Goal: Task Accomplishment & Management: Manage account settings

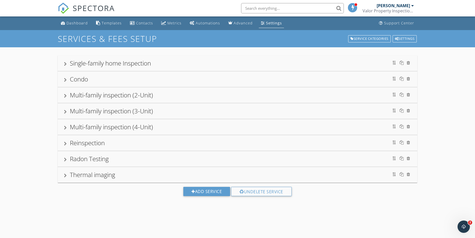
click at [269, 23] on div "Settings" at bounding box center [274, 23] width 16 height 5
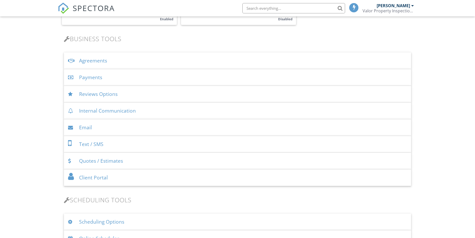
click at [98, 60] on div "Agreements" at bounding box center [237, 60] width 347 height 17
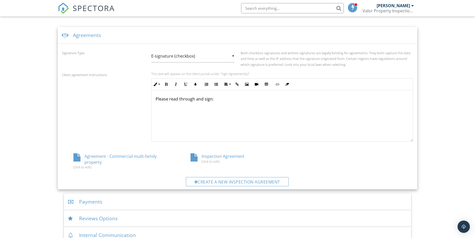
scroll to position [180, 0]
click at [207, 181] on div "Create a new inspection agreement" at bounding box center [237, 181] width 103 height 9
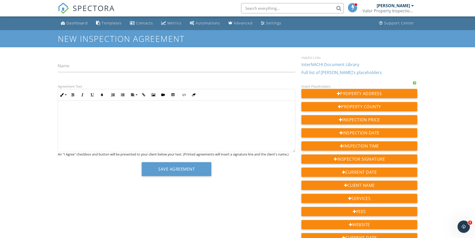
click at [71, 67] on input "Name" at bounding box center [177, 66] width 238 height 13
type input "Radon agreement"
click at [126, 122] on div at bounding box center [176, 126] width 237 height 51
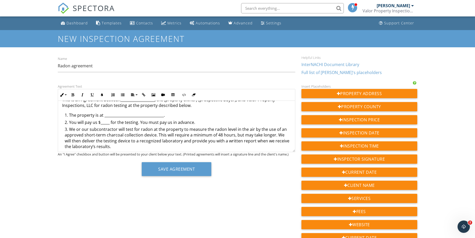
scroll to position [26, 0]
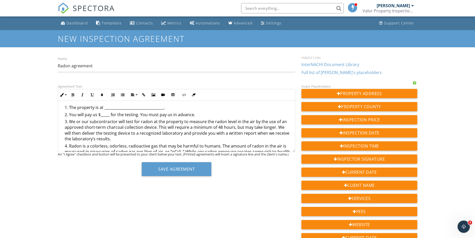
click at [108, 115] on li "You will pay us $_____ for the testing. You must pay us in advance." at bounding box center [178, 115] width 226 height 7
click at [110, 114] on li "You will pay us $_____ for the testing. You must pay us in advance." at bounding box center [178, 115] width 226 height 7
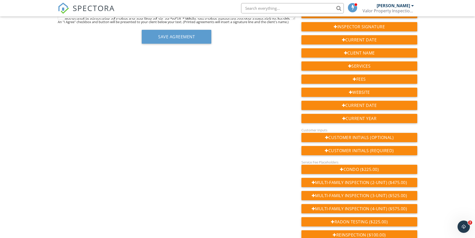
scroll to position [180, 0]
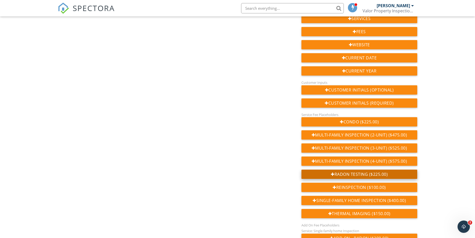
click at [347, 176] on div "Radon Testing ($225.00)" at bounding box center [360, 174] width 116 height 9
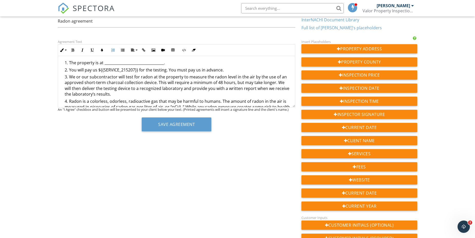
scroll to position [0, 0]
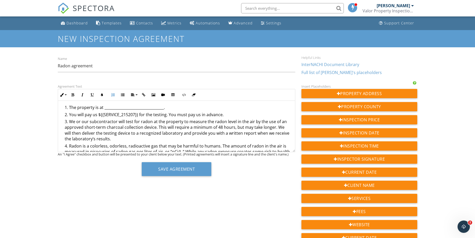
click at [101, 113] on li "You will pay us ${{SERVICE_215207}} for the testing. You must pay us in advance." at bounding box center [178, 115] width 226 height 7
drag, startPoint x: 167, startPoint y: 107, endPoint x: 104, endPoint y: 109, distance: 63.0
click at [104, 109] on li "The property is at _________________________________." at bounding box center [178, 108] width 226 height 7
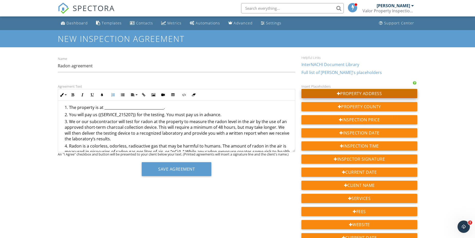
click at [355, 97] on div "Property Address" at bounding box center [360, 93] width 116 height 9
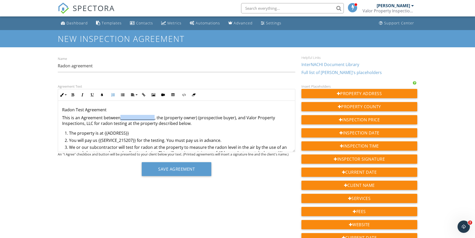
drag, startPoint x: 120, startPoint y: 118, endPoint x: 154, endPoint y: 118, distance: 33.4
click at [154, 118] on p "This is an Agreement between___________________, the (property owner) (prospect…" at bounding box center [176, 121] width 229 height 12
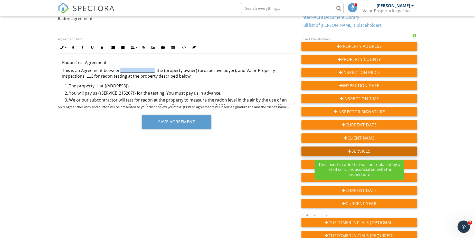
scroll to position [77, 0]
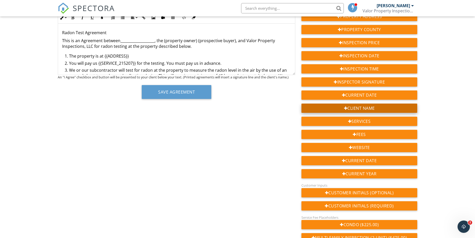
click at [373, 109] on div "Client Name" at bounding box center [360, 108] width 116 height 9
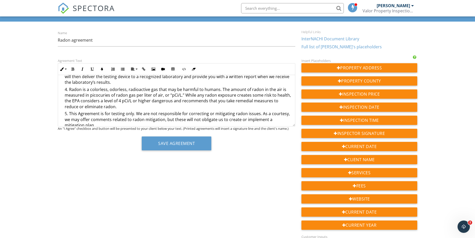
scroll to position [0, 0]
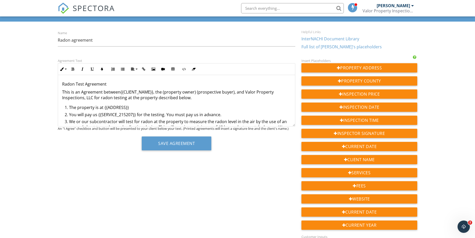
click at [189, 98] on p "This is an Agreement between{{CLIENT_NAME}}, the (property owner) (prospective …" at bounding box center [176, 95] width 229 height 12
click at [220, 116] on li "You will pay us {{SERVICE_215207}} for the testing. You must pay us in advance." at bounding box center [178, 115] width 226 height 7
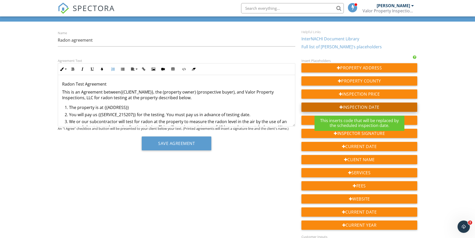
click at [359, 106] on div "Inspection Date" at bounding box center [360, 107] width 116 height 9
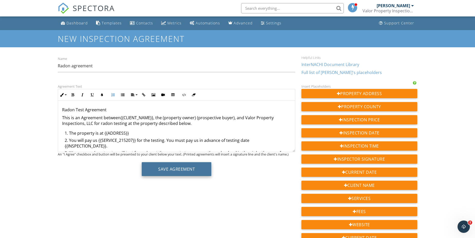
click at [184, 170] on button "Save Agreement" at bounding box center [177, 169] width 70 height 14
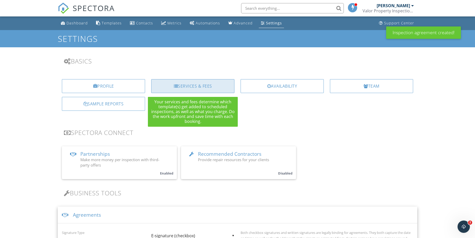
click at [206, 88] on div "Services & Fees" at bounding box center [192, 86] width 83 height 14
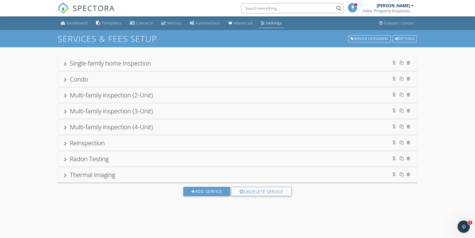
click at [204, 66] on div "Single-family home Inspection" at bounding box center [237, 63] width 347 height 9
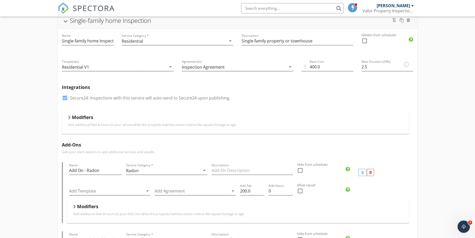
scroll to position [51, 0]
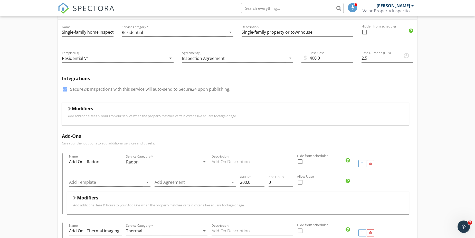
click at [71, 110] on div "Modifiers" at bounding box center [235, 110] width 335 height 8
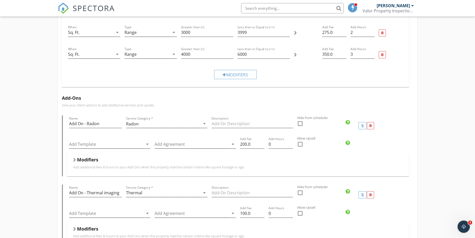
scroll to position [308, 0]
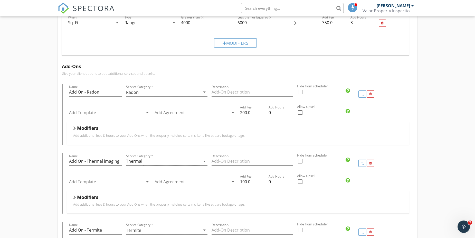
click at [131, 115] on div at bounding box center [106, 112] width 74 height 8
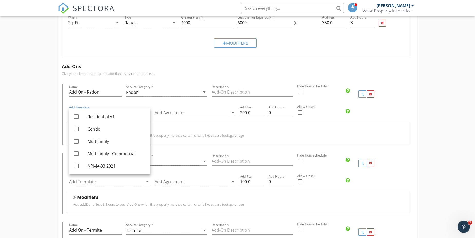
click at [202, 115] on div at bounding box center [192, 112] width 74 height 8
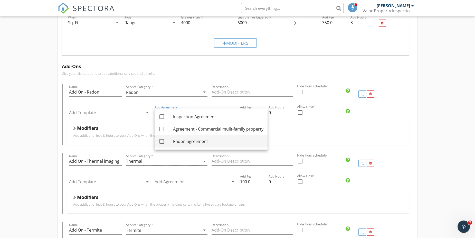
click at [183, 141] on div "Radon agreement" at bounding box center [218, 141] width 90 height 6
checkbox input "true"
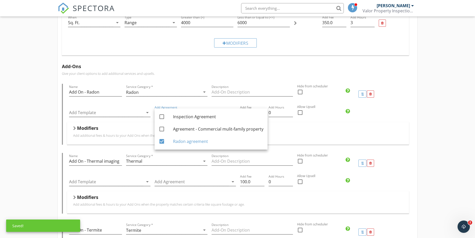
click at [37, 156] on div "Single-family home Inspection Name Single-family home Inspection Service Catego…" at bounding box center [237, 143] width 475 height 808
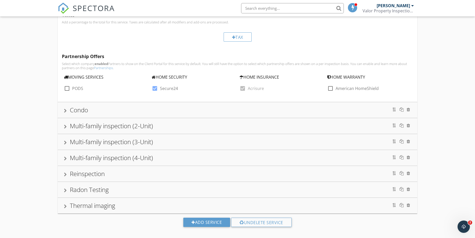
scroll to position [618, 0]
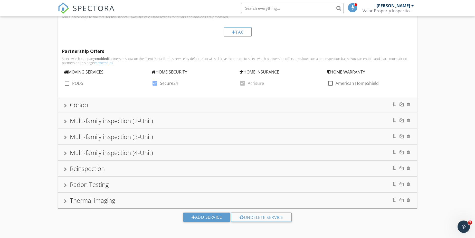
click at [122, 190] on div "Radon Testing" at bounding box center [238, 184] width 360 height 15
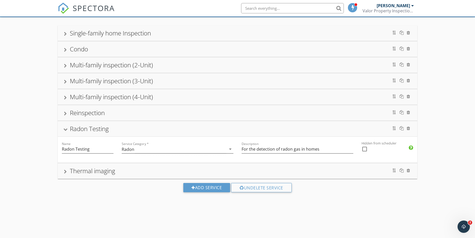
scroll to position [62, 0]
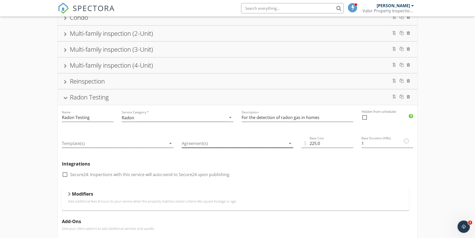
click at [199, 146] on div at bounding box center [234, 143] width 105 height 8
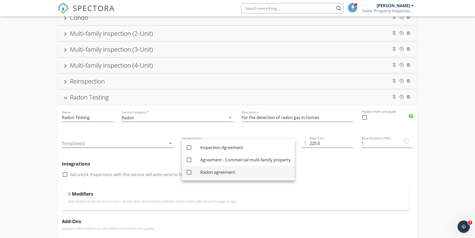
click at [199, 169] on div "check_box_outline_blank" at bounding box center [193, 172] width 14 height 6
checkbox input "true"
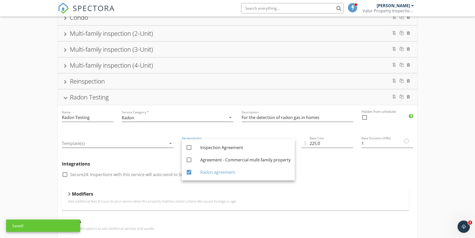
click at [42, 166] on div "Single-family home Inspection Name Single-family home Inspection Service Catego…" at bounding box center [237, 191] width 475 height 410
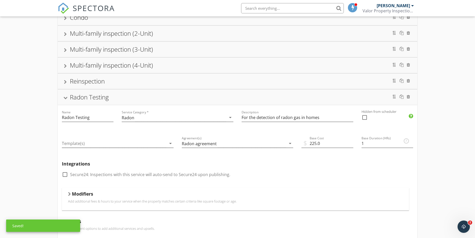
click at [195, 102] on div "Radon Testing" at bounding box center [237, 97] width 347 height 9
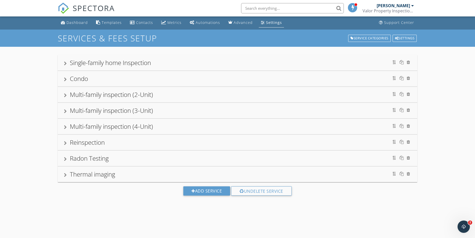
scroll to position [0, 0]
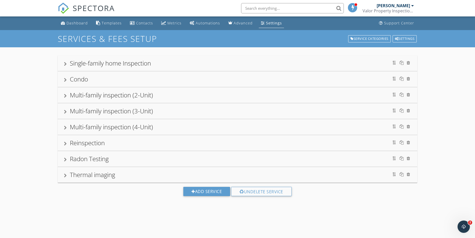
click at [164, 161] on div "Radon Testing" at bounding box center [237, 158] width 347 height 9
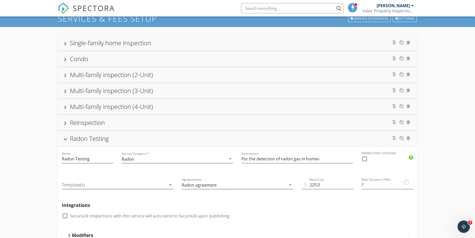
scroll to position [51, 0]
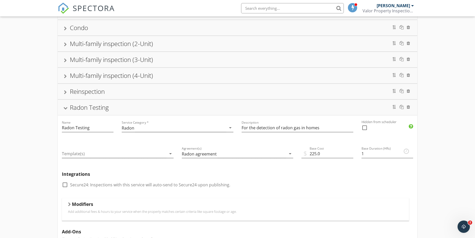
click at [192, 109] on div "Radon Testing" at bounding box center [237, 107] width 347 height 9
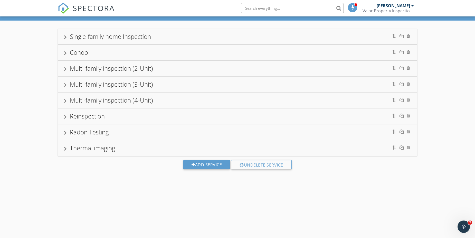
scroll to position [0, 0]
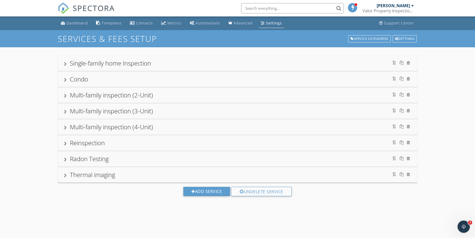
click at [172, 77] on div "Condo" at bounding box center [237, 79] width 347 height 9
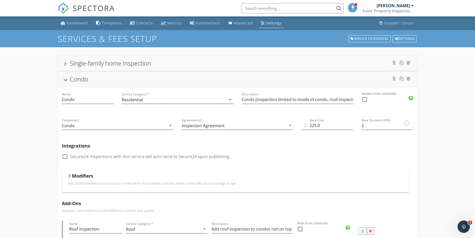
click at [179, 82] on div "Condo" at bounding box center [237, 79] width 347 height 9
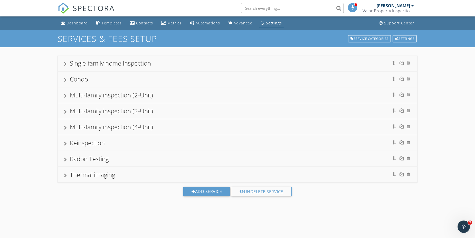
click at [182, 65] on div "Single-family home Inspection" at bounding box center [237, 63] width 347 height 9
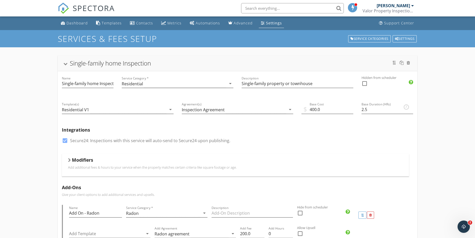
click at [266, 23] on div "Settings" at bounding box center [274, 23] width 16 height 5
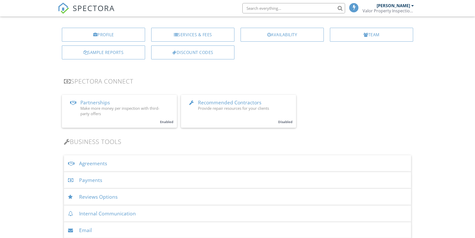
click at [140, 165] on div "Agreements" at bounding box center [237, 163] width 347 height 17
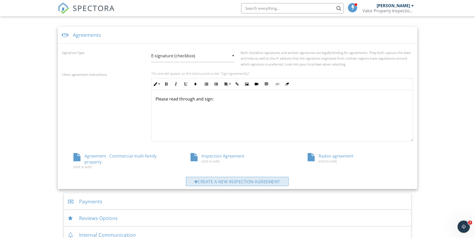
click at [216, 182] on div "Create a new inspection agreement" at bounding box center [237, 181] width 103 height 9
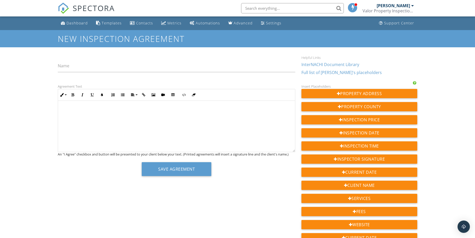
click at [110, 107] on p at bounding box center [176, 110] width 229 height 6
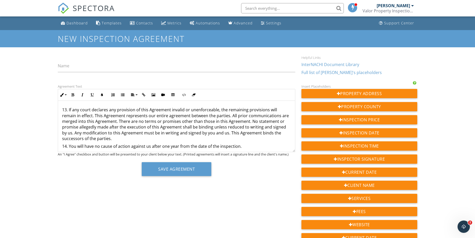
scroll to position [40, 0]
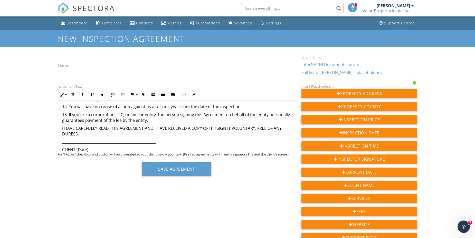
click at [63, 107] on p "14. You will have no cause of action against us after one year from the date of…" at bounding box center [176, 107] width 229 height 6
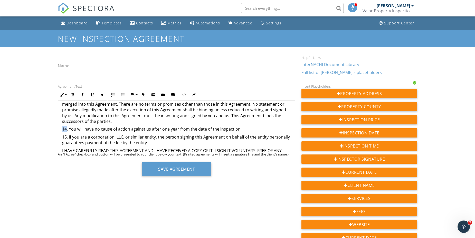
scroll to position [0, 0]
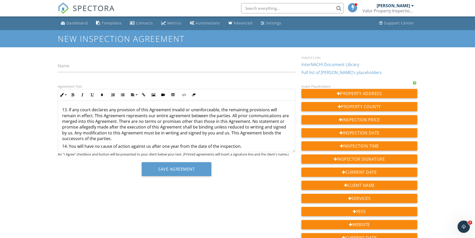
click at [62, 109] on p "13. If any court declares any provision of this Agreement invalid or unenforcea…" at bounding box center [176, 124] width 229 height 34
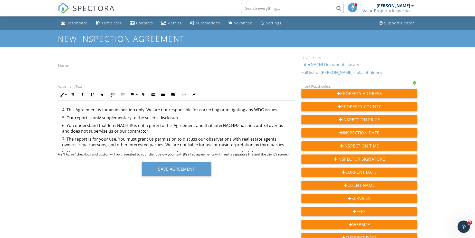
click at [61, 112] on div "4. This Agreement is for an inspection only. We are not responsible for correct…" at bounding box center [176, 236] width 237 height 271
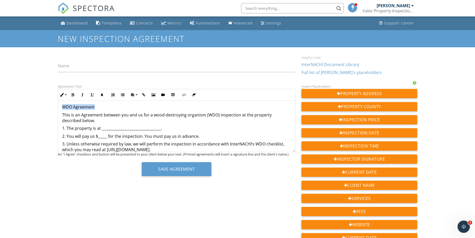
drag, startPoint x: 84, startPoint y: 100, endPoint x: 32, endPoint y: 98, distance: 51.5
click at [75, 94] on button "Bold" at bounding box center [73, 95] width 10 height 10
click at [131, 94] on button "Align" at bounding box center [134, 95] width 10 height 10
click at [140, 112] on link "Align Center" at bounding box center [137, 111] width 16 height 8
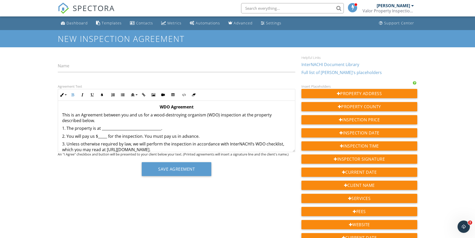
click at [100, 145] on p "3. Unless otherwise required by law, we will perform the inspection in accordan…" at bounding box center [176, 147] width 229 height 12
drag, startPoint x: 102, startPoint y: 127, endPoint x: 160, endPoint y: 127, distance: 58.9
click at [160, 127] on p "1. The property is at _________________________________." at bounding box center [176, 128] width 229 height 6
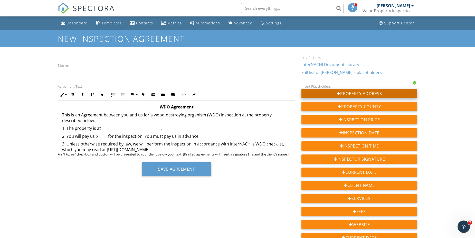
click at [358, 95] on div "Property Address" at bounding box center [360, 93] width 116 height 9
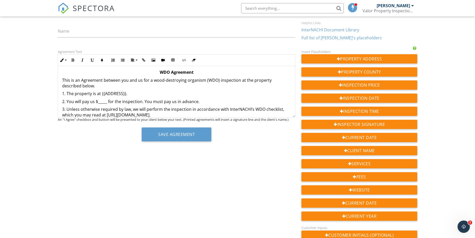
scroll to position [26, 0]
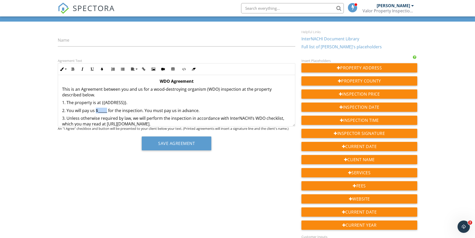
drag, startPoint x: 97, startPoint y: 111, endPoint x: 107, endPoint y: 110, distance: 10.6
click at [107, 110] on p "2. You will pay us $_____ for the inspection. You must pay us in advance." at bounding box center [176, 111] width 229 height 6
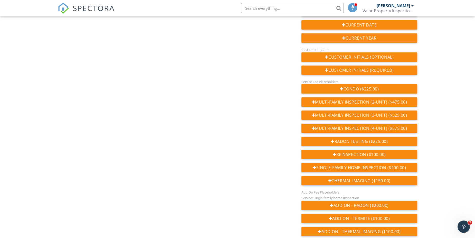
scroll to position [252, 0]
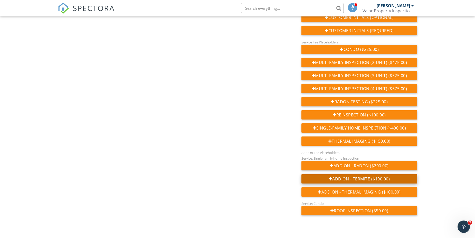
click at [359, 179] on div "Add On - Termite ($100.00)" at bounding box center [360, 178] width 116 height 9
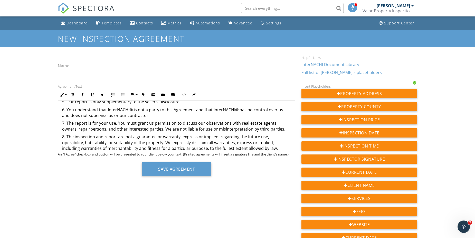
scroll to position [0, 0]
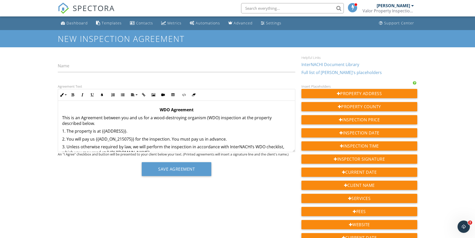
click at [121, 118] on p "This is an Agreement between you and us for a wood-destroying organism (WDO) in…" at bounding box center [176, 121] width 229 height 12
click at [127, 117] on p "This is an Agreement between you and us for a wood-destroying organism (WDO) in…" at bounding box center [176, 121] width 229 height 12
click at [129, 117] on p "This is an Agreement between you and us for a wood-destroying organism (WDO) in…" at bounding box center [176, 121] width 229 height 12
drag, startPoint x: 121, startPoint y: 118, endPoint x: 128, endPoint y: 119, distance: 7.2
click at [128, 119] on p "This is an Agreement between you and us for a wood-destroying organism (WDO) in…" at bounding box center [176, 121] width 229 height 12
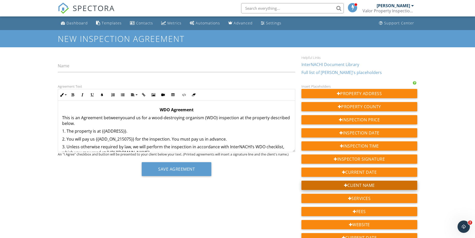
click at [361, 182] on div "Client Name" at bounding box center [360, 185] width 116 height 9
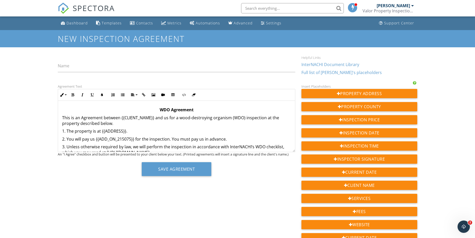
click at [166, 122] on p "This is an Agreement between {{CLIENT_NAME}} and us for a wood-destroying organ…" at bounding box center [176, 121] width 229 height 12
click at [167, 118] on p "This is an Agreement between {{CLIENT_NAME}} and us for a wood-destroying organ…" at bounding box center [176, 121] width 229 height 12
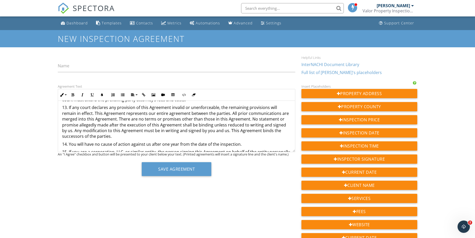
scroll to position [271, 0]
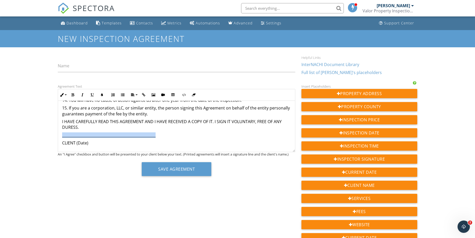
drag, startPoint x: 63, startPoint y: 134, endPoint x: 159, endPoint y: 137, distance: 96.7
click at [159, 137] on p "____________________________________________________" at bounding box center [176, 135] width 229 height 6
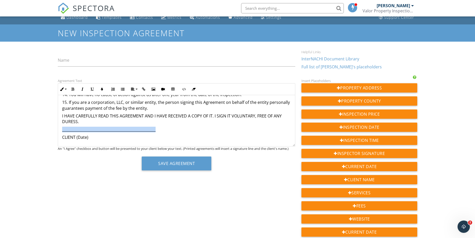
scroll to position [0, 0]
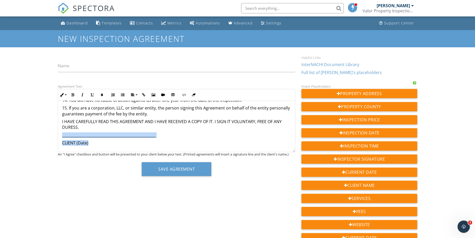
drag, startPoint x: 97, startPoint y: 145, endPoint x: 62, endPoint y: 134, distance: 37.0
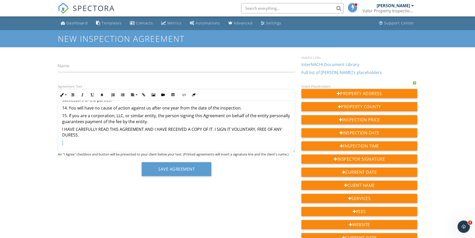
scroll to position [263, 0]
click at [118, 63] on input "Name" at bounding box center [177, 66] width 238 height 13
click at [58, 65] on input "Termite agreement" at bounding box center [177, 66] width 238 height 13
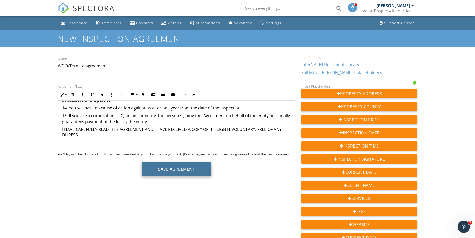
type input "WDO/Termite agreement"
click at [160, 167] on button "Save Agreement" at bounding box center [177, 169] width 70 height 14
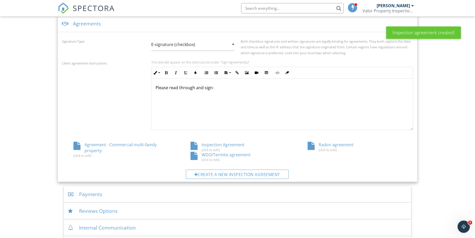
click at [330, 146] on div "Radon agreement (click to edit)" at bounding box center [354, 147] width 117 height 10
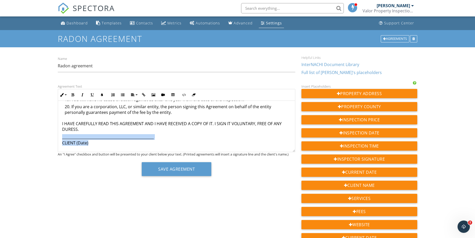
drag, startPoint x: 107, startPoint y: 145, endPoint x: 55, endPoint y: 136, distance: 52.6
click at [55, 136] on div "Agreement Text Inline Style XLarge Large Normal Small Light Small/Light Bold It…" at bounding box center [177, 131] width 244 height 97
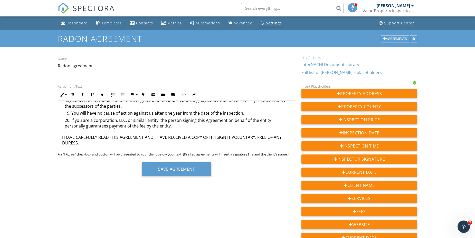
scroll to position [383, 0]
click at [171, 167] on button "Save Agreement" at bounding box center [177, 169] width 70 height 14
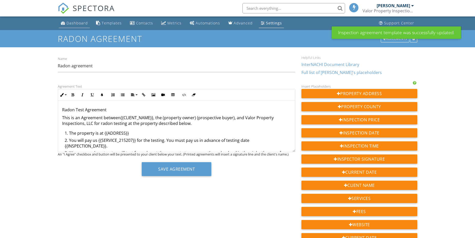
click at [77, 23] on div "Dashboard" at bounding box center [77, 23] width 21 height 5
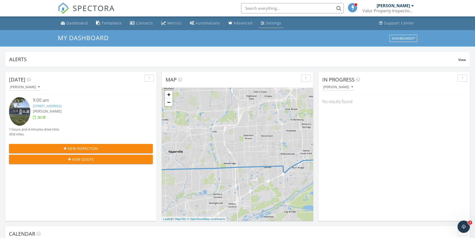
click at [261, 23] on div "Settings" at bounding box center [263, 23] width 4 height 4
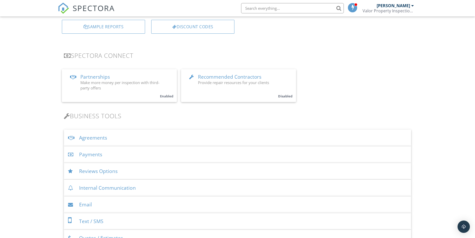
click at [132, 135] on div "Agreements" at bounding box center [237, 138] width 347 height 17
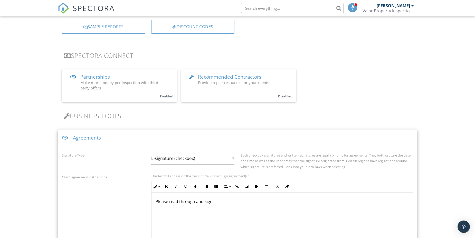
click at [132, 135] on div "Agreements" at bounding box center [238, 138] width 360 height 17
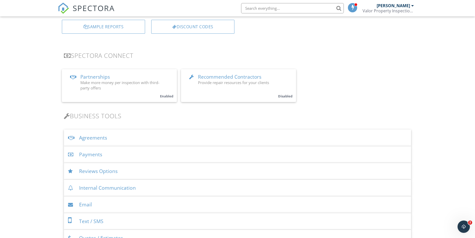
click at [132, 135] on div "Agreements" at bounding box center [237, 138] width 347 height 17
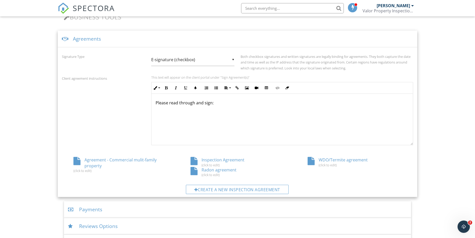
scroll to position [231, 0]
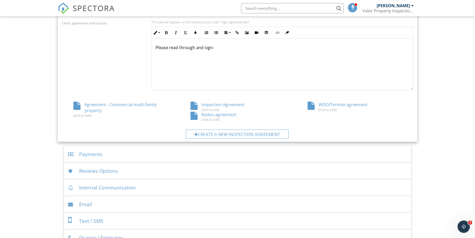
click at [215, 106] on div "Inspection Agreement (click to edit)" at bounding box center [237, 107] width 117 height 10
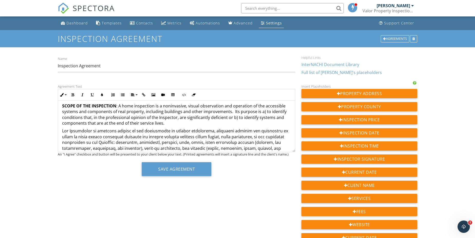
scroll to position [19, 0]
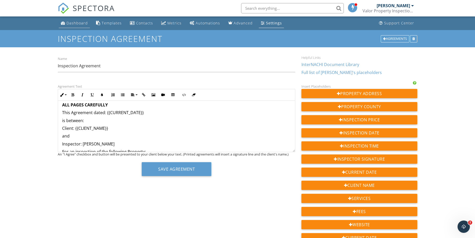
click at [71, 21] on div "Dashboard" at bounding box center [77, 23] width 21 height 5
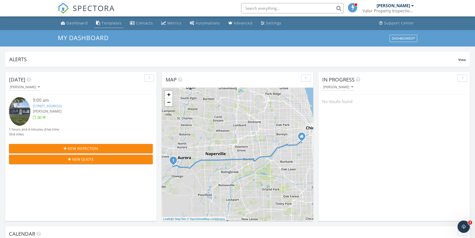
click at [109, 20] on link "Templates" at bounding box center [109, 24] width 30 height 10
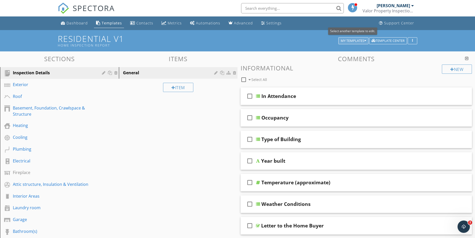
click at [362, 41] on div "My Templates" at bounding box center [353, 41] width 25 height 4
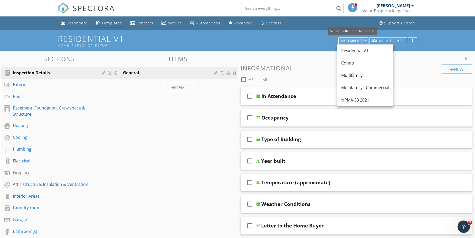
click at [362, 41] on div "My Templates" at bounding box center [353, 41] width 25 height 4
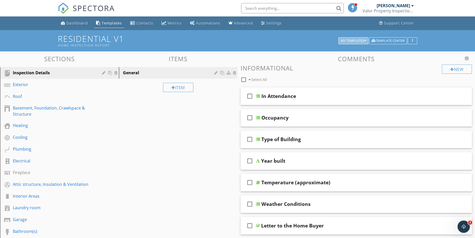
click at [362, 41] on div "My Templates" at bounding box center [353, 41] width 25 height 4
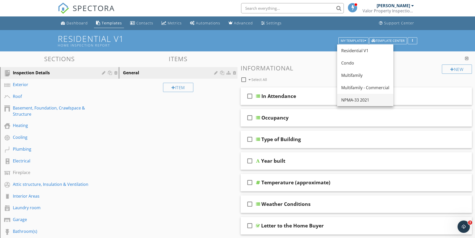
click at [351, 97] on div "NPMA-33 2021" at bounding box center [366, 100] width 48 height 6
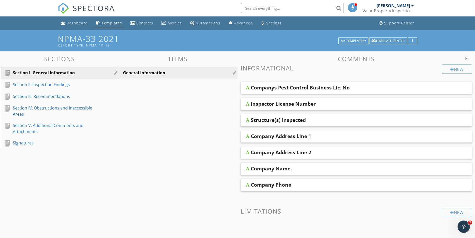
click at [365, 86] on div "Companys Pest Control Business Lic. No" at bounding box center [334, 88] width 166 height 6
click at [357, 88] on div "Companys Pest Control Business Lic. No" at bounding box center [334, 88] width 166 height 6
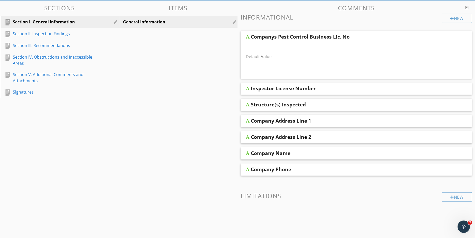
scroll to position [51, 0]
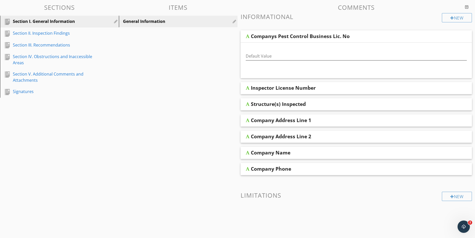
click at [359, 35] on div "Companys Pest Control Business Lic. No" at bounding box center [334, 36] width 166 height 6
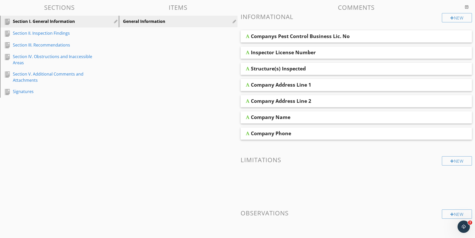
click at [329, 54] on div "Inspector License Number" at bounding box center [334, 52] width 166 height 6
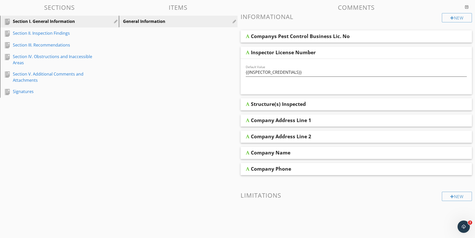
click at [336, 53] on div "Inspector License Number" at bounding box center [334, 52] width 166 height 6
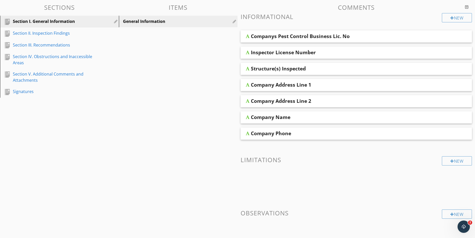
click at [321, 69] on div "Structure(s) Inspected" at bounding box center [334, 69] width 166 height 6
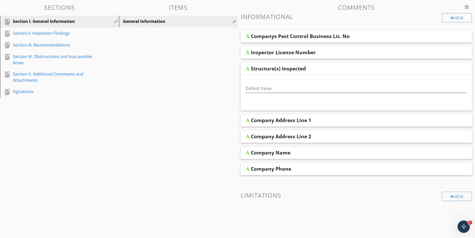
click at [324, 69] on div "Structure(s) Inspected" at bounding box center [334, 69] width 166 height 6
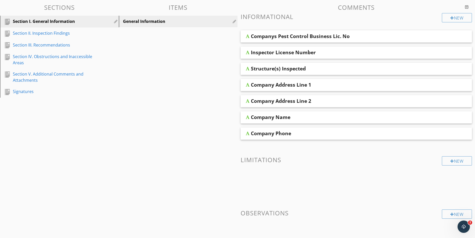
click at [329, 82] on div "Company Address Line 1" at bounding box center [334, 85] width 166 height 6
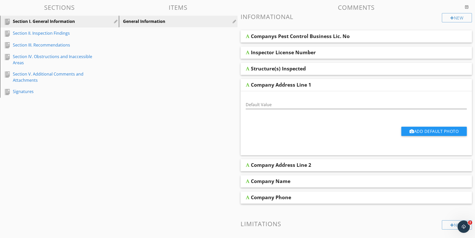
click at [329, 82] on div "Company Address Line 1" at bounding box center [334, 85] width 166 height 6
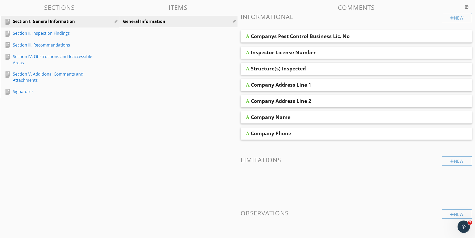
click at [331, 103] on div "Company Address Line 2" at bounding box center [334, 101] width 166 height 6
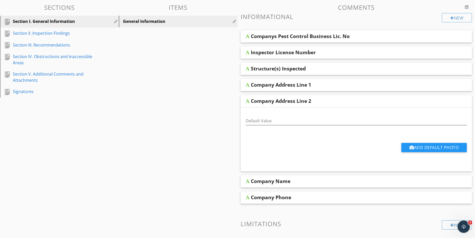
click at [331, 103] on div "Company Address Line 2" at bounding box center [334, 101] width 166 height 6
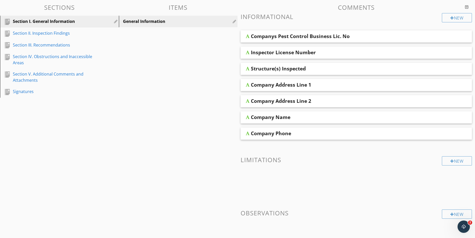
click at [320, 115] on div "Company Name" at bounding box center [334, 117] width 166 height 6
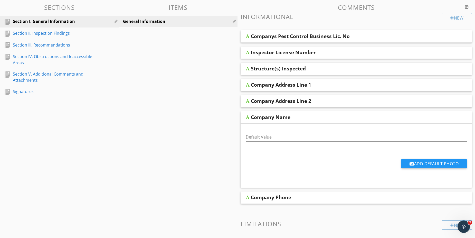
click at [306, 119] on div "Company Name" at bounding box center [334, 117] width 166 height 6
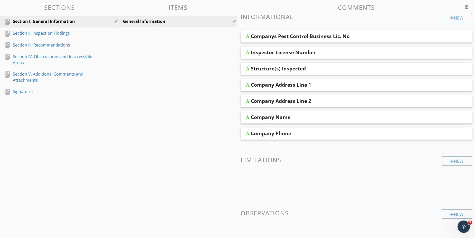
click at [307, 118] on div "Company Name" at bounding box center [334, 117] width 166 height 6
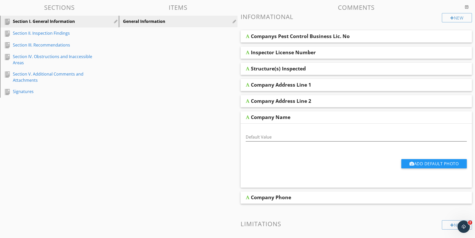
click at [315, 118] on div "Company Name" at bounding box center [334, 117] width 166 height 6
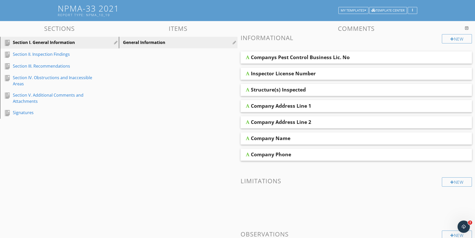
scroll to position [0, 0]
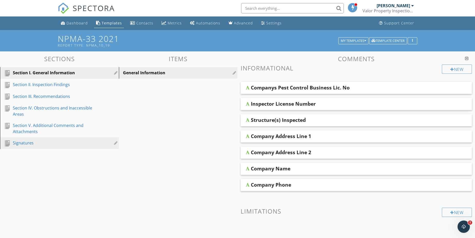
click at [25, 140] on div "Signatures" at bounding box center [54, 143] width 82 height 6
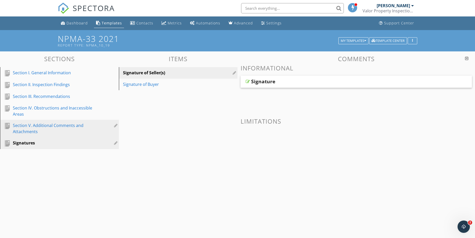
click at [25, 128] on div "Section V. Additional Comments and Attachments" at bounding box center [54, 128] width 82 height 12
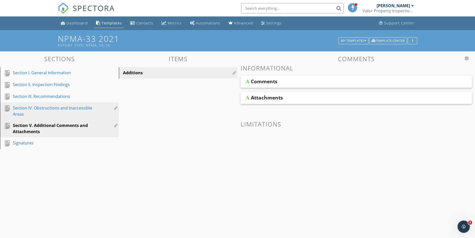
click at [30, 114] on div "Section IV. Obstructions and Inaccessible Areas" at bounding box center [54, 111] width 82 height 12
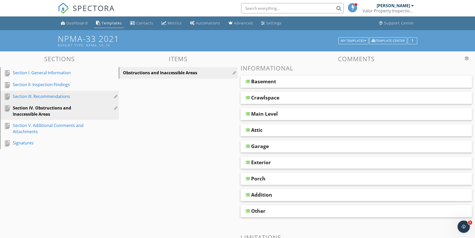
click at [36, 96] on div "Section III. Recommendations" at bounding box center [54, 96] width 82 height 6
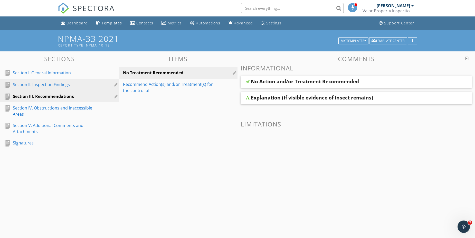
click at [38, 84] on div "Section II. Inspection Findings" at bounding box center [54, 84] width 82 height 6
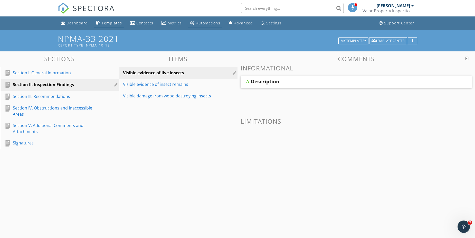
click at [207, 22] on div "Automations" at bounding box center [208, 23] width 24 height 5
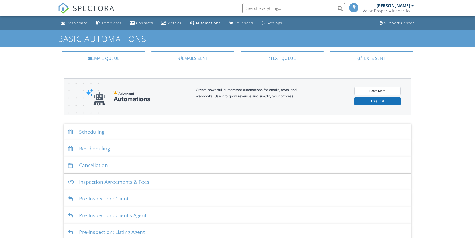
click at [235, 24] on div "Advanced" at bounding box center [244, 23] width 19 height 5
click at [265, 26] on link "Settings" at bounding box center [272, 24] width 25 height 10
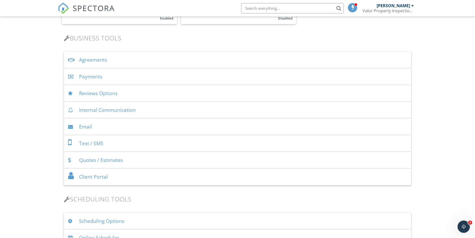
scroll to position [154, 0]
click at [152, 59] on div "Agreements" at bounding box center [237, 60] width 347 height 17
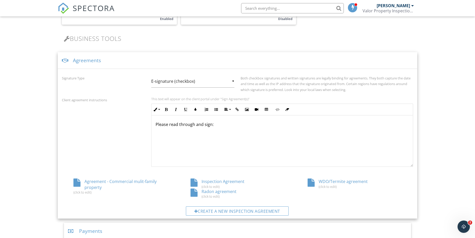
click at [122, 56] on div "Agreements" at bounding box center [238, 60] width 360 height 17
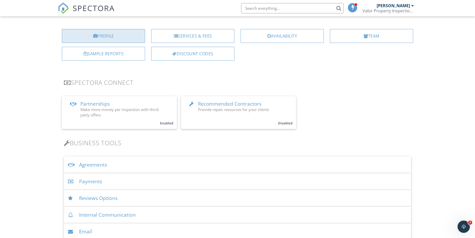
scroll to position [0, 0]
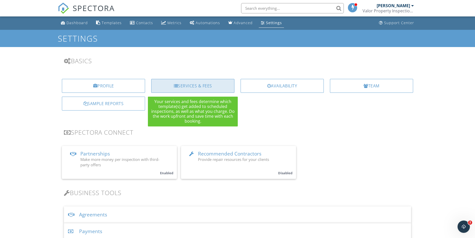
click at [189, 86] on div "Services & Fees" at bounding box center [192, 86] width 83 height 14
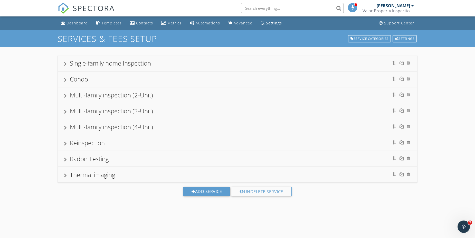
click at [168, 65] on div "Single-family home Inspection" at bounding box center [237, 63] width 347 height 9
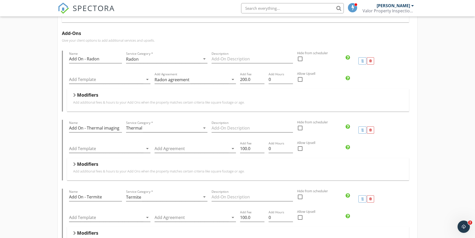
scroll to position [206, 0]
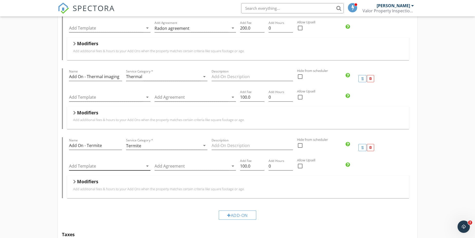
click at [107, 164] on div at bounding box center [106, 166] width 74 height 8
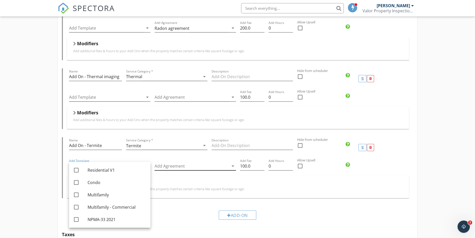
click at [176, 166] on div at bounding box center [192, 166] width 74 height 8
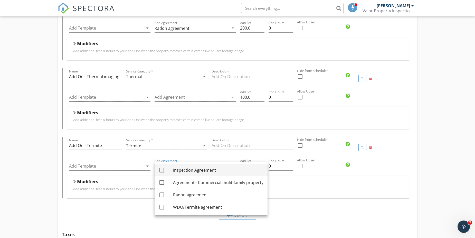
click at [228, 167] on div "Inspection Agreement" at bounding box center [218, 170] width 90 height 6
click at [233, 167] on div "Inspection Agreement" at bounding box center [218, 170] width 90 height 12
checkbox input "false"
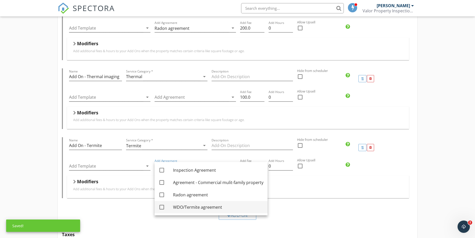
click at [174, 209] on div "WDO/Termite agreement" at bounding box center [218, 207] width 90 height 6
checkbox input "true"
click at [112, 212] on div "Add-On" at bounding box center [238, 214] width 352 height 17
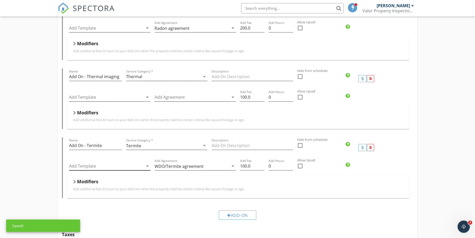
click at [103, 170] on div at bounding box center [106, 166] width 74 height 8
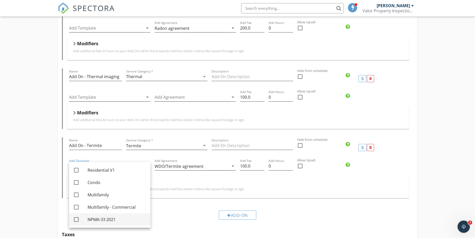
click at [73, 217] on div at bounding box center [76, 219] width 9 height 9
checkbox input "true"
click at [167, 213] on div "Add-On" at bounding box center [238, 214] width 352 height 17
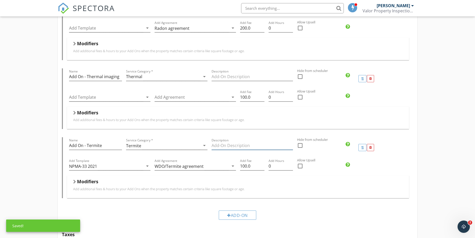
click at [242, 144] on input "Description" at bounding box center [252, 145] width 81 height 8
type input "R"
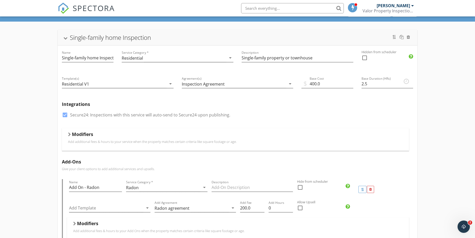
scroll to position [0, 0]
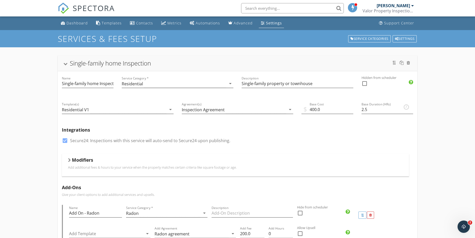
type input "Termite agreement"
click at [270, 22] on div "Settings" at bounding box center [274, 23] width 16 height 5
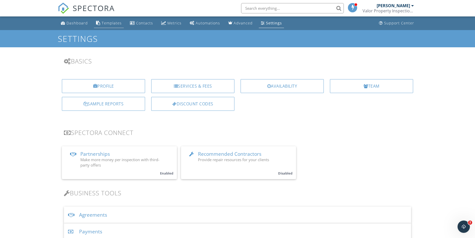
click at [114, 22] on div "Templates" at bounding box center [112, 23] width 20 height 5
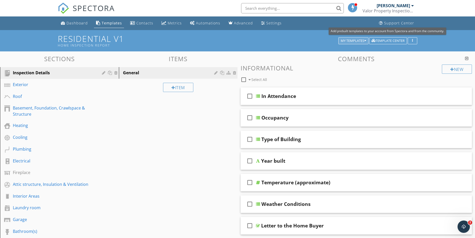
click at [366, 39] on icon "button" at bounding box center [366, 41] width 2 height 4
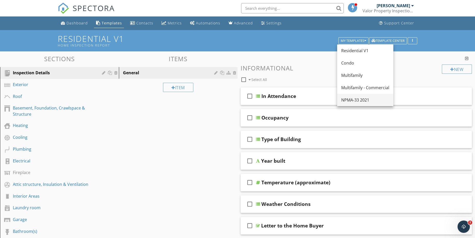
click at [356, 96] on link "NPMA-33 2021" at bounding box center [365, 100] width 56 height 12
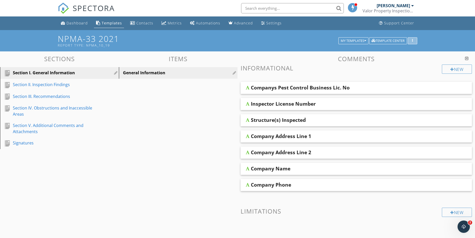
click at [412, 41] on div "button" at bounding box center [412, 41] width 5 height 4
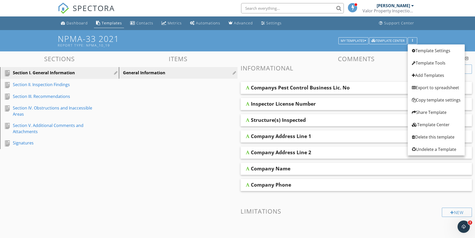
click at [188, 111] on div "Sections Section I. General Information Section II. Inspection Findings Section…" at bounding box center [237, 182] width 475 height 263
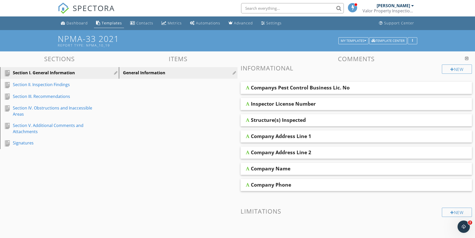
click at [325, 105] on div "Inspector License Number" at bounding box center [334, 104] width 166 height 6
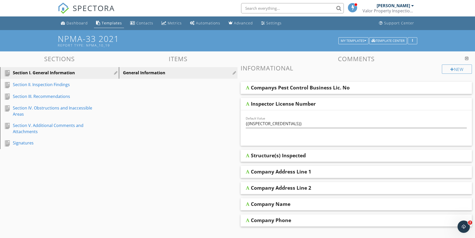
click at [325, 105] on div "Inspector License Number" at bounding box center [334, 104] width 166 height 6
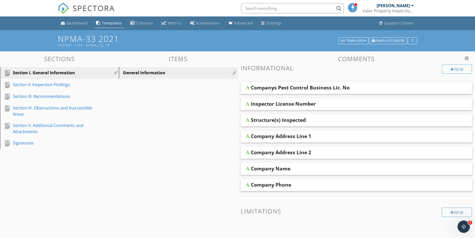
click at [372, 89] on div "Companys Pest Control Business Lic. No" at bounding box center [334, 88] width 166 height 6
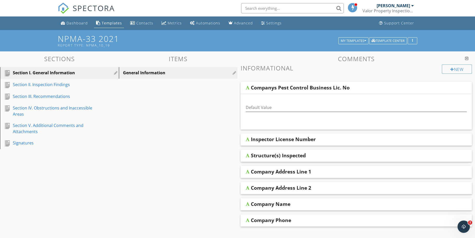
click at [366, 92] on div "Companys Pest Control Business Lic. No" at bounding box center [357, 88] width 232 height 12
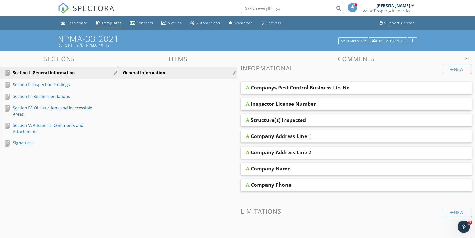
click at [382, 88] on div "Companys Pest Control Business Lic. No" at bounding box center [334, 88] width 166 height 6
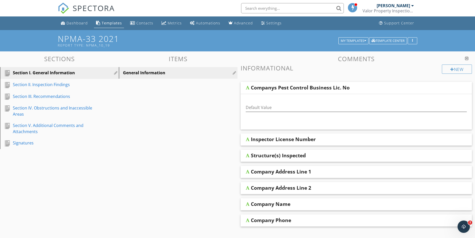
click at [248, 89] on div at bounding box center [248, 88] width 4 height 4
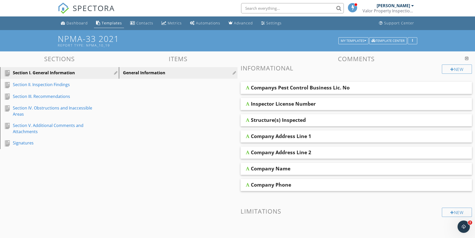
click at [323, 121] on div "Structure(s) Inspected" at bounding box center [334, 120] width 166 height 6
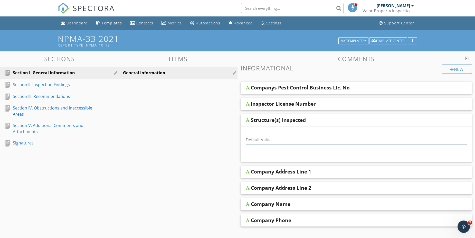
click at [261, 137] on input "Default Value" at bounding box center [356, 140] width 221 height 8
click at [414, 39] on div "button" at bounding box center [412, 41] width 5 height 4
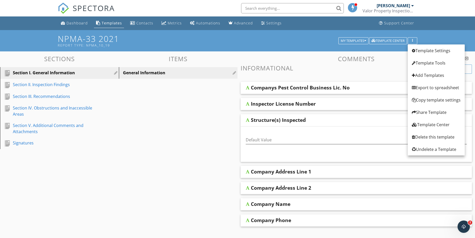
click at [377, 65] on h3 "Informational" at bounding box center [357, 68] width 232 height 7
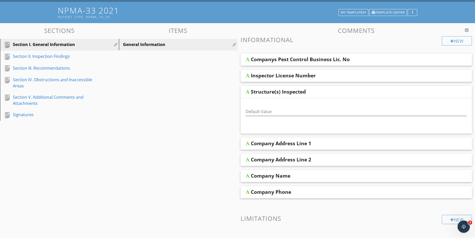
scroll to position [51, 0]
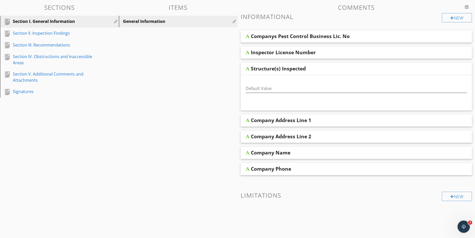
click at [306, 152] on div "Company Name" at bounding box center [334, 153] width 166 height 6
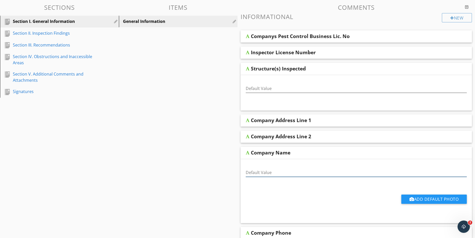
click at [267, 170] on input "Default Value" at bounding box center [356, 172] width 221 height 8
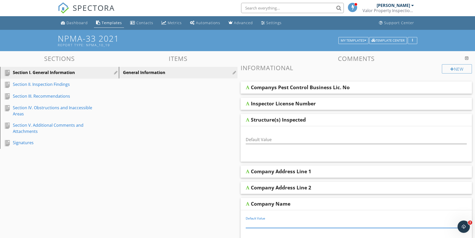
scroll to position [0, 0]
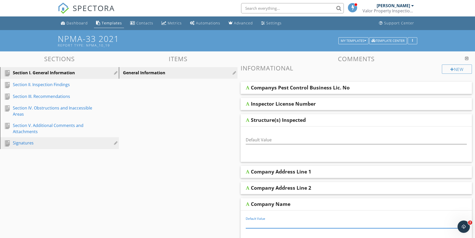
click at [29, 140] on div "Signatures" at bounding box center [54, 143] width 82 height 6
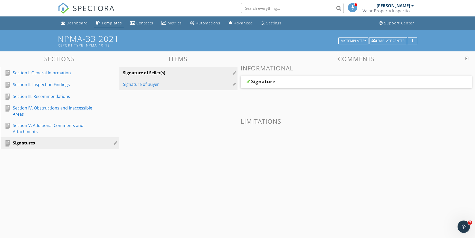
click at [157, 88] on link "Signature of Buyer" at bounding box center [179, 84] width 117 height 11
click at [161, 75] on div "Signature of Seller(s)" at bounding box center [169, 73] width 93 height 6
click at [314, 88] on span "Signature" at bounding box center [357, 89] width 232 height 26
click at [318, 84] on div "Signature" at bounding box center [334, 81] width 166 height 6
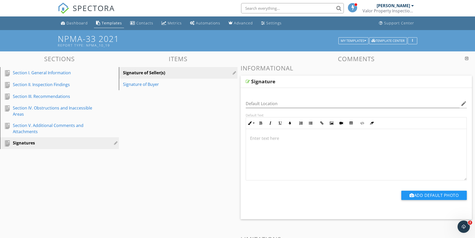
click at [318, 84] on div "Signature" at bounding box center [334, 81] width 166 height 6
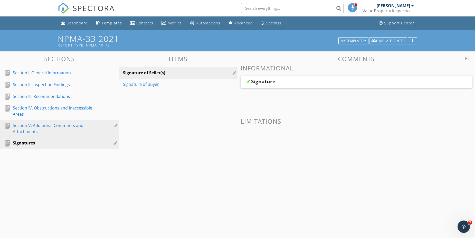
click at [65, 122] on link "Section V. Additional Comments and Attachments" at bounding box center [60, 128] width 117 height 17
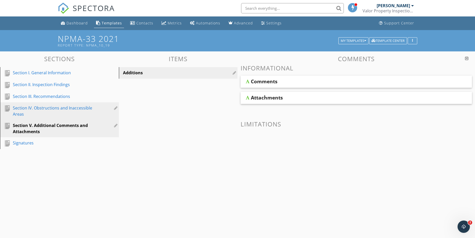
click at [65, 109] on div "Section IV. Obstructions and Inaccessible Areas" at bounding box center [54, 111] width 82 height 12
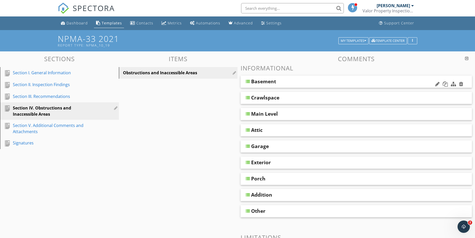
click at [344, 83] on div "Basement" at bounding box center [334, 81] width 166 height 6
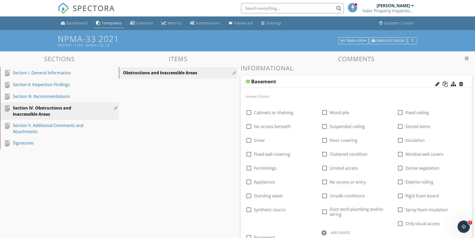
click at [300, 82] on div "Basement" at bounding box center [334, 81] width 166 height 6
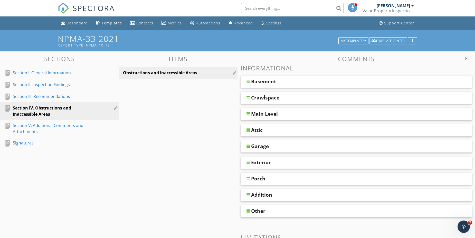
click at [157, 144] on div "Sections Section I. General Information Section II. Inspection Findings Section…" at bounding box center [237, 190] width 475 height 278
click at [31, 143] on div "Signatures" at bounding box center [54, 143] width 82 height 6
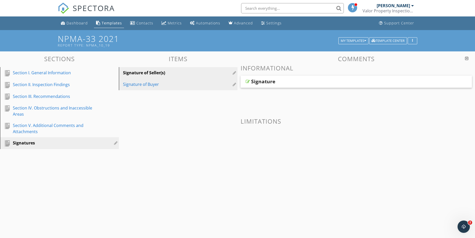
click at [179, 89] on link "Signature of Buyer" at bounding box center [179, 84] width 117 height 11
click at [325, 82] on div "Signature" at bounding box center [334, 81] width 166 height 6
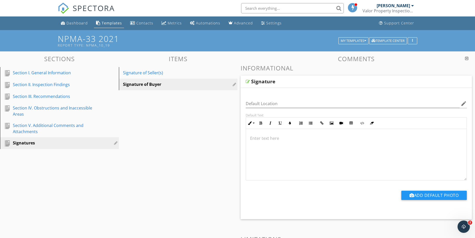
click at [321, 82] on div "Signature" at bounding box center [334, 81] width 166 height 6
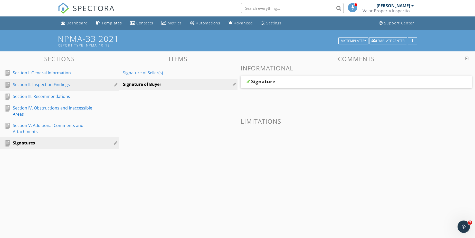
click at [52, 88] on link "Section II. Inspection Findings" at bounding box center [60, 85] width 117 height 12
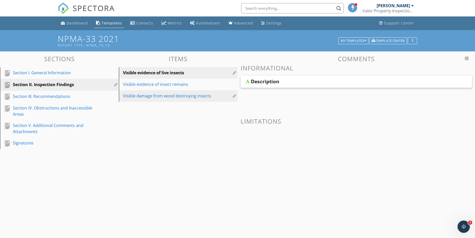
click at [169, 91] on link "Visible damage from wood destroying insects" at bounding box center [179, 95] width 117 height 11
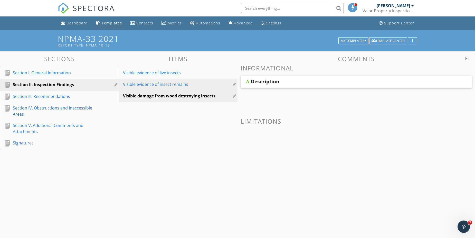
click at [169, 86] on div "Visible evidence of insect remains" at bounding box center [169, 84] width 93 height 6
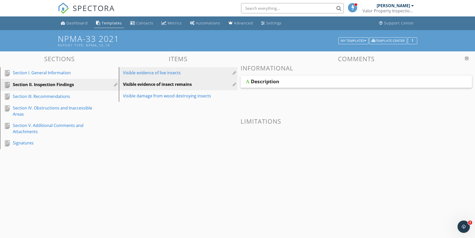
click at [174, 74] on div "Visible evidence of live insects" at bounding box center [169, 73] width 93 height 6
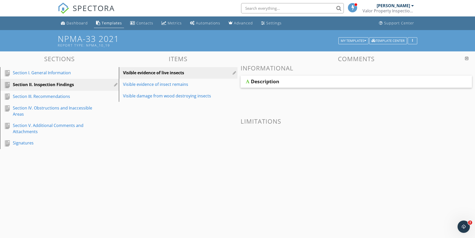
click at [305, 87] on div "Description" at bounding box center [357, 82] width 232 height 12
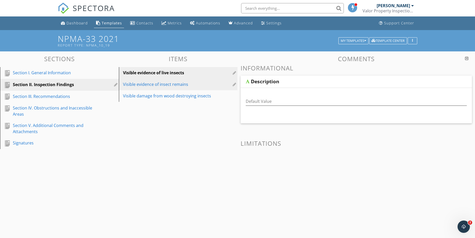
click at [176, 82] on div "Visible evidence of insect remains" at bounding box center [169, 84] width 93 height 6
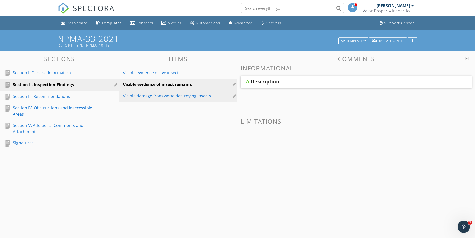
click at [162, 93] on link "Visible damage from wood destroying insects" at bounding box center [179, 95] width 117 height 11
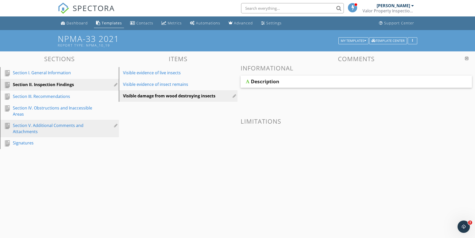
click at [114, 122] on div at bounding box center [116, 125] width 5 height 6
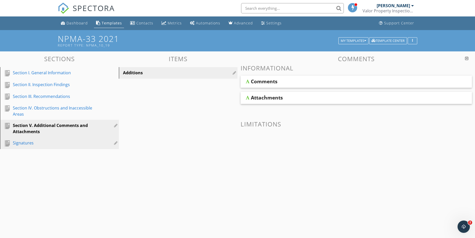
click at [26, 148] on link "Signatures" at bounding box center [60, 143] width 117 height 12
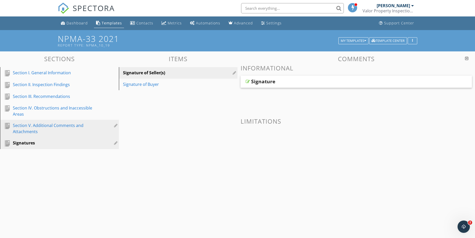
click at [51, 135] on link "Section V. Additional Comments and Attachments" at bounding box center [60, 128] width 117 height 17
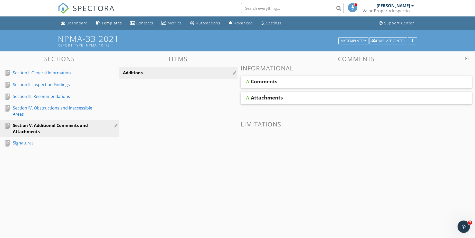
click at [293, 97] on div "Attachments" at bounding box center [334, 98] width 166 height 6
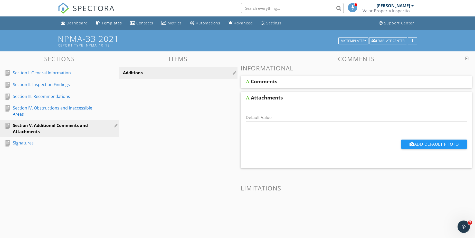
click at [293, 97] on div "Attachments" at bounding box center [334, 98] width 166 height 6
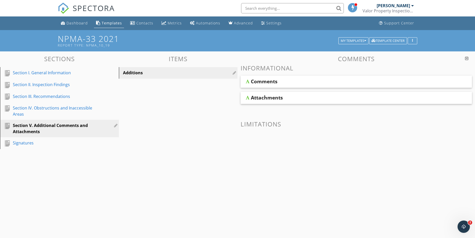
click at [301, 82] on div "Comments" at bounding box center [334, 81] width 166 height 6
click at [77, 19] on link "Dashboard" at bounding box center [74, 24] width 31 height 10
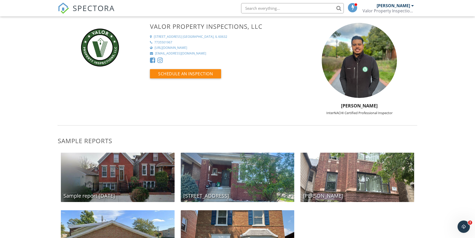
click at [181, 68] on div "Valor Property Inspections, LLC [STREET_ADDRESS] 7735501967 [URL][DOMAIN_NAME] …" at bounding box center [222, 52] width 152 height 59
click at [182, 73] on button "Schedule an Inspection" at bounding box center [185, 73] width 71 height 9
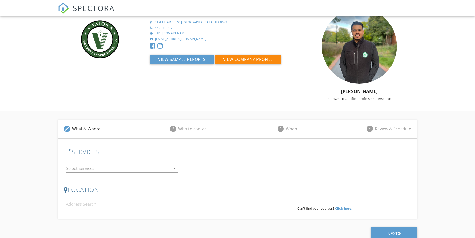
scroll to position [21, 0]
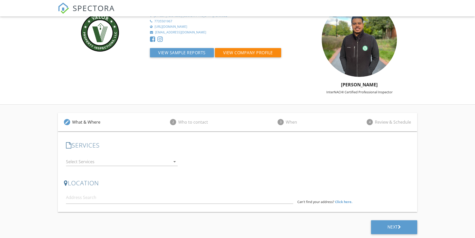
click at [103, 161] on div at bounding box center [118, 162] width 105 height 8
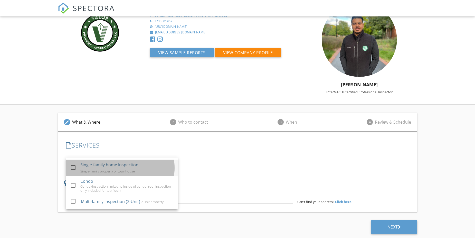
click at [84, 173] on div "Single-family property or townhouse" at bounding box center [107, 171] width 54 height 4
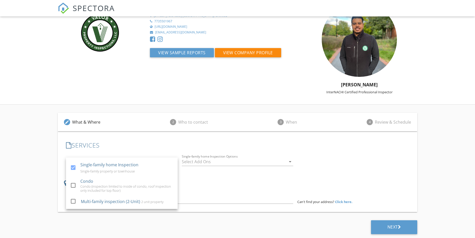
click at [216, 165] on div at bounding box center [234, 162] width 105 height 8
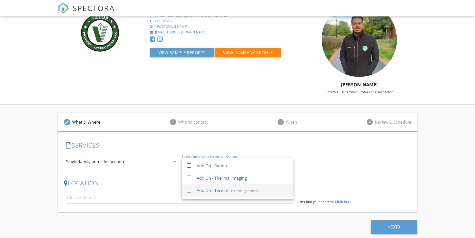
click at [192, 192] on div at bounding box center [189, 190] width 9 height 9
click at [45, 193] on div "edit What & Where 2 Who to contact 3 When 4 Review & Schedule SERVICES check_bo…" at bounding box center [237, 171] width 475 height 133
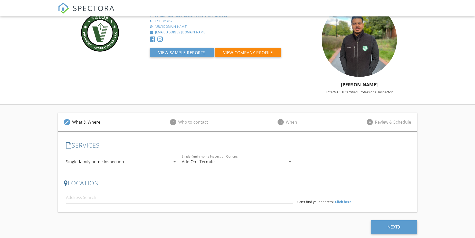
click at [281, 163] on div "Add On - Termite" at bounding box center [234, 162] width 105 height 8
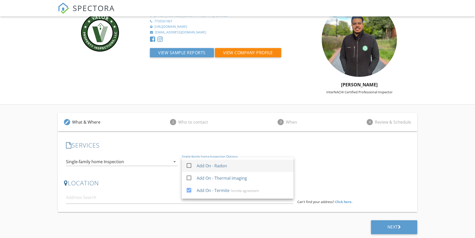
click at [207, 171] on div "check_box_outline_blank Add On - Radon" at bounding box center [238, 166] width 104 height 12
click at [43, 167] on div "edit What & Where 2 Who to contact 3 When 4 Review & Schedule SERVICES check_bo…" at bounding box center [237, 171] width 475 height 133
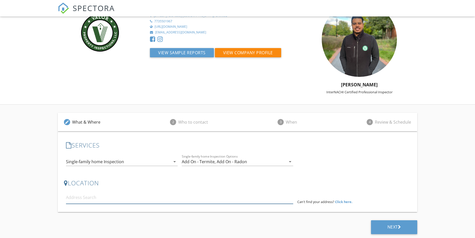
click at [171, 200] on input at bounding box center [179, 197] width 227 height 13
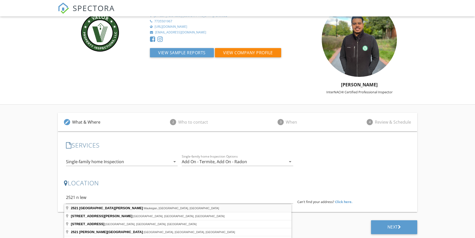
type input "[STREET_ADDRESS][PERSON_NAME]"
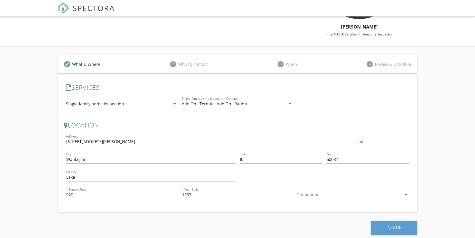
scroll to position [79, 0]
click at [393, 223] on div "Next" at bounding box center [394, 227] width 47 height 14
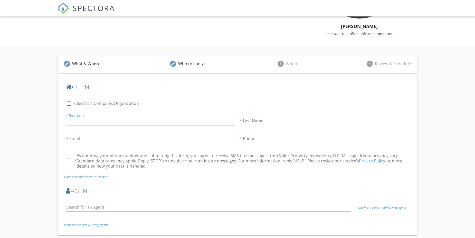
click at [125, 122] on input "First Name" at bounding box center [151, 121] width 170 height 8
type input "Erasmo"
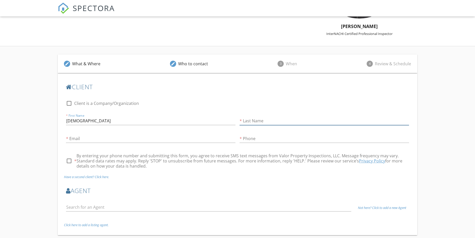
type input "Velazquez"
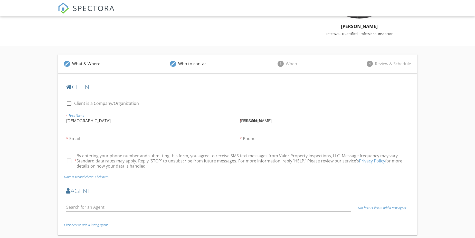
type input "evelazquez124@gmail.com"
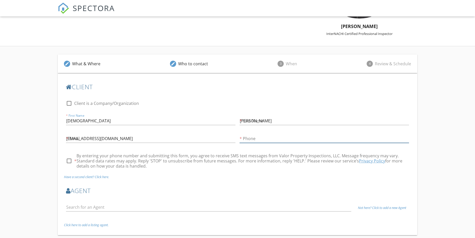
type input "847-887-9006"
click at [69, 160] on div at bounding box center [69, 161] width 9 height 9
checkbox input "true"
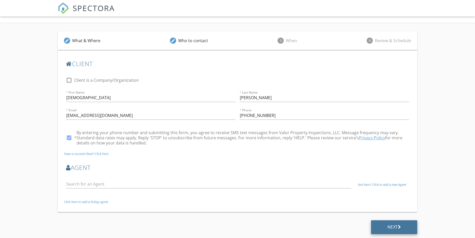
click at [389, 227] on div "Next" at bounding box center [395, 226] width 14 height 5
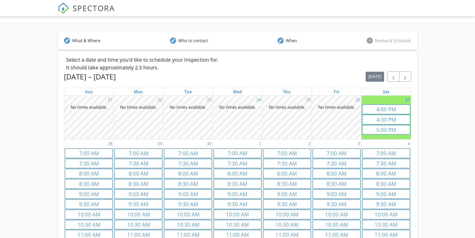
scroll to position [97, 0]
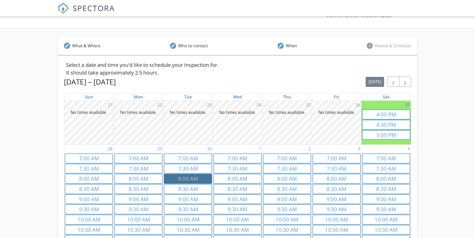
click at [178, 178] on link "8a 8:00 AM" at bounding box center [188, 179] width 48 height 10
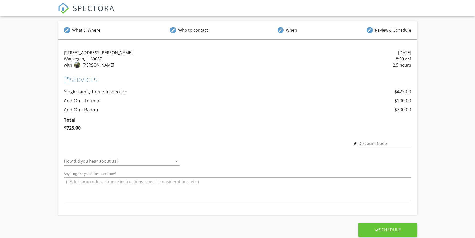
scroll to position [116, 0]
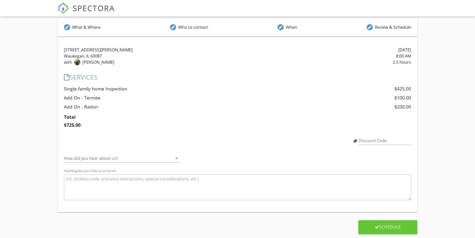
click at [149, 154] on div at bounding box center [118, 158] width 109 height 8
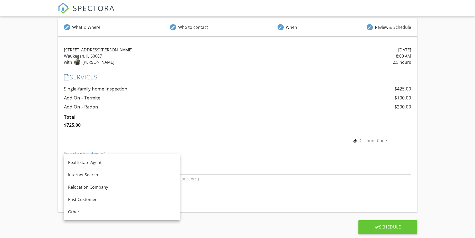
click at [228, 152] on div "How did you hear about us? arrow_drop_down Anything else you'd like us to know?" at bounding box center [237, 179] width 347 height 58
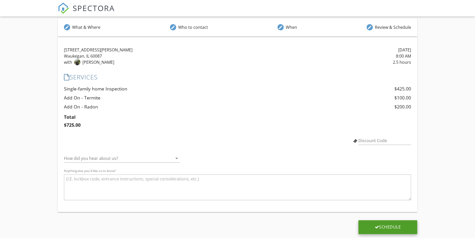
click at [395, 226] on div "Schedule" at bounding box center [388, 226] width 26 height 5
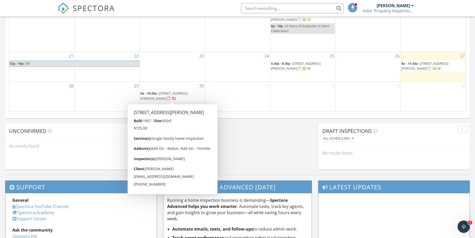
click at [167, 90] on div "30 8a - 10:30a [STREET_ADDRESS][PERSON_NAME]" at bounding box center [172, 97] width 65 height 30
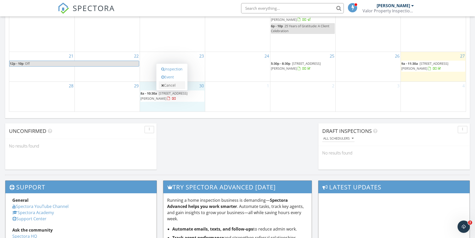
click at [168, 88] on link "Cancel" at bounding box center [172, 85] width 26 height 8
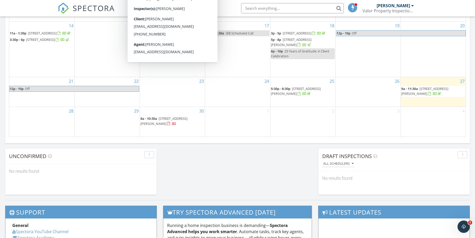
scroll to position [334, 0]
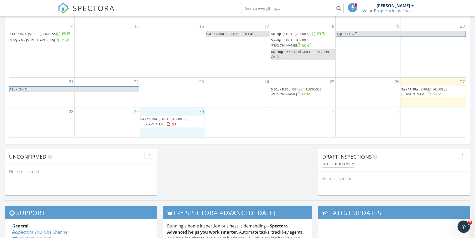
click at [175, 130] on div "30 8a - 10:30a 2521 N Lewis Ave, Waukegan 60087" at bounding box center [172, 122] width 65 height 30
click at [171, 123] on link "Cancel" at bounding box center [172, 124] width 26 height 8
click at [174, 120] on span "2521 N Lewis Ave, Waukegan 60087" at bounding box center [164, 122] width 47 height 10
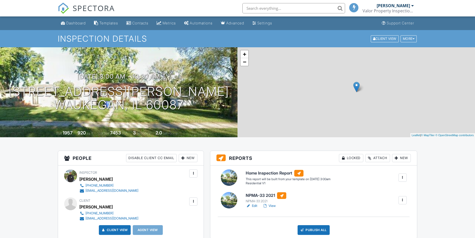
click at [415, 43] on div "Client View More Property Details Reschedule Reorder / Copy Share Cancel [GEOGR…" at bounding box center [394, 39] width 47 height 8
click at [412, 38] on div "More" at bounding box center [409, 38] width 16 height 7
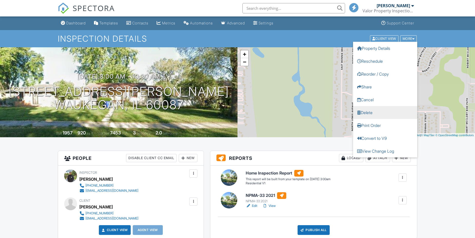
click at [373, 112] on link "Delete" at bounding box center [385, 112] width 64 height 13
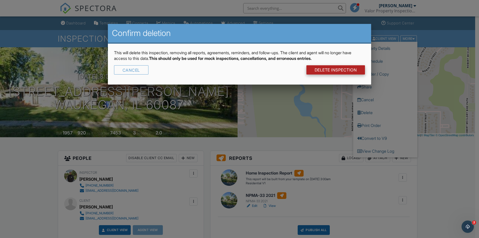
click at [325, 70] on link "DELETE Inspection" at bounding box center [336, 69] width 59 height 9
